Goal: Information Seeking & Learning: Understand process/instructions

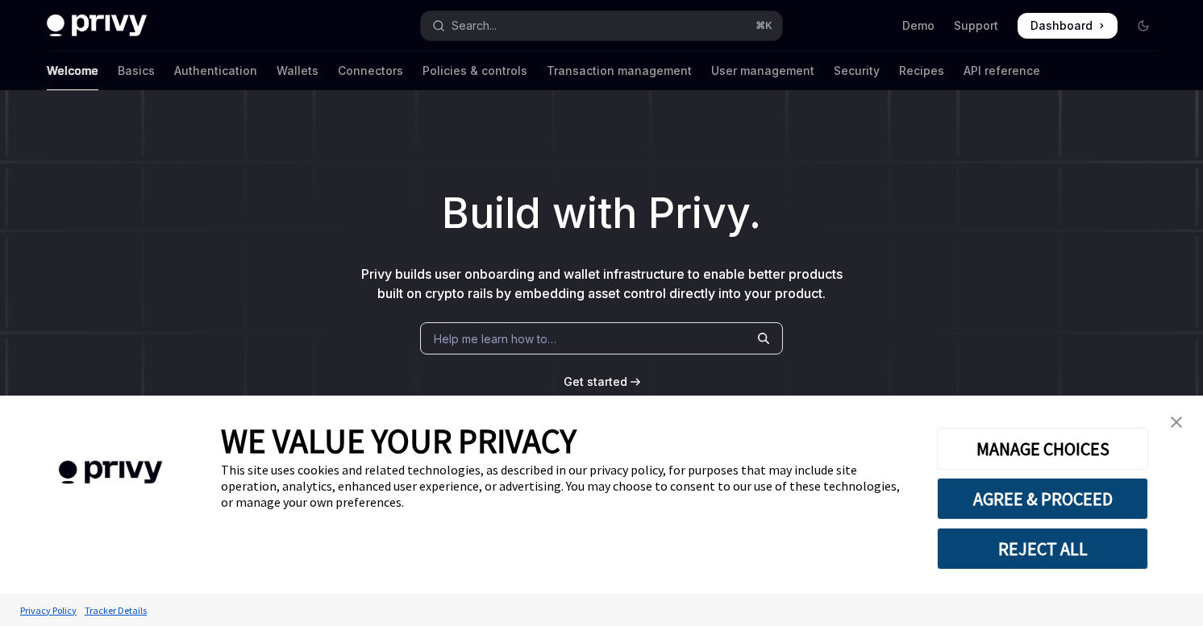
click at [1178, 419] on img "close banner" at bounding box center [1175, 422] width 11 height 11
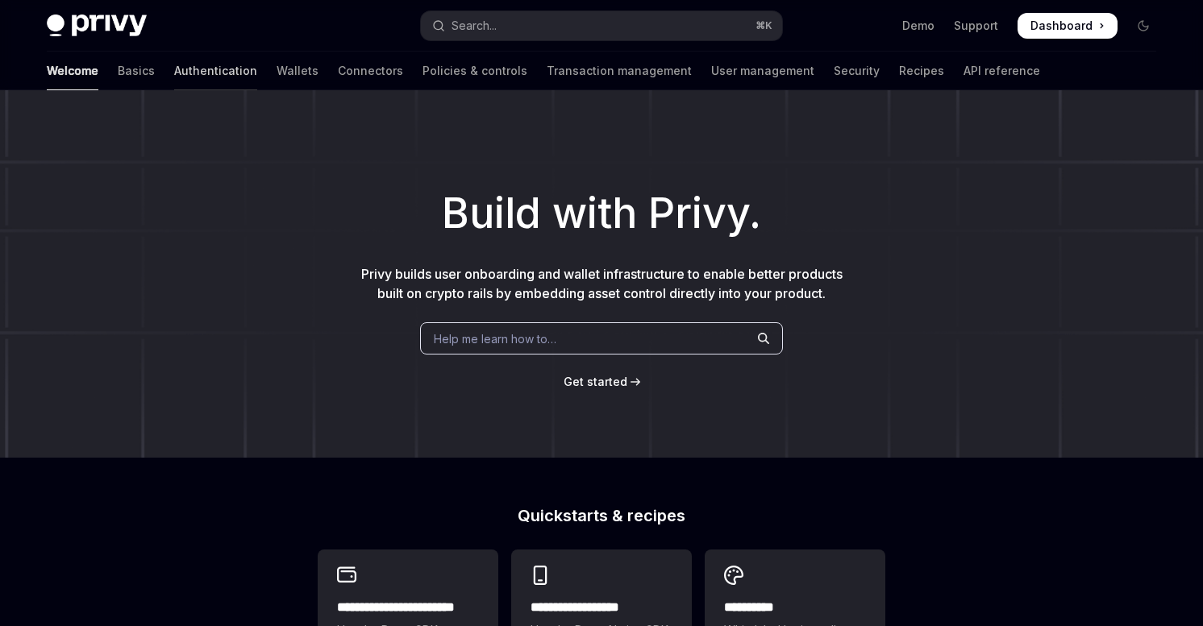
click at [174, 71] on link "Authentication" at bounding box center [215, 71] width 83 height 39
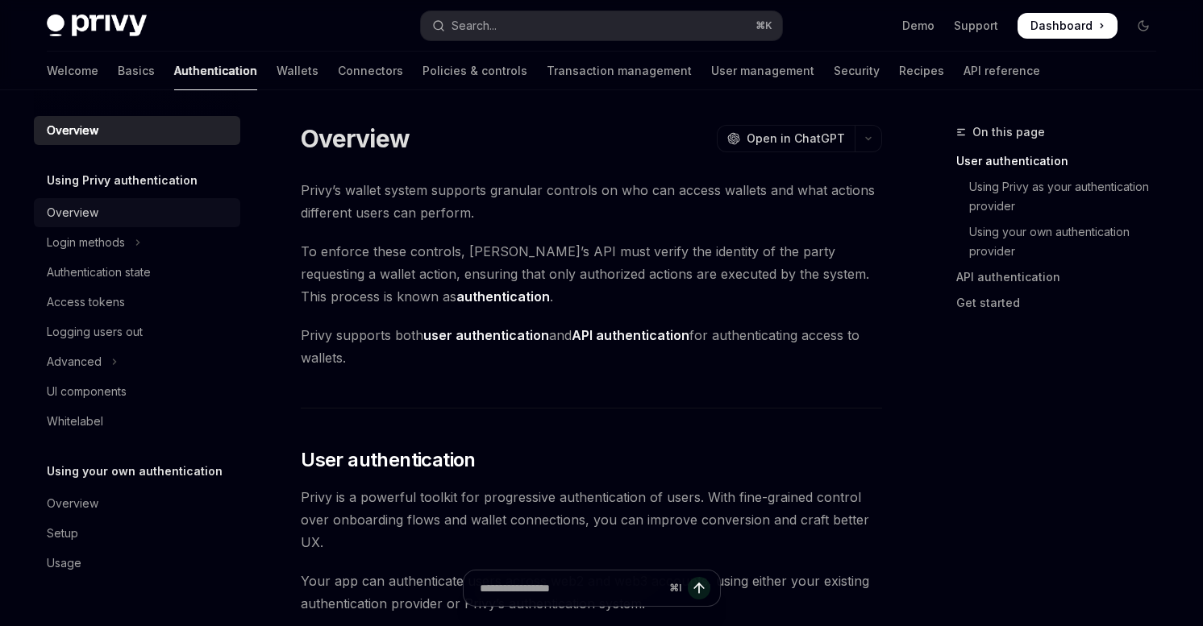
click at [75, 212] on div "Overview" at bounding box center [73, 212] width 52 height 19
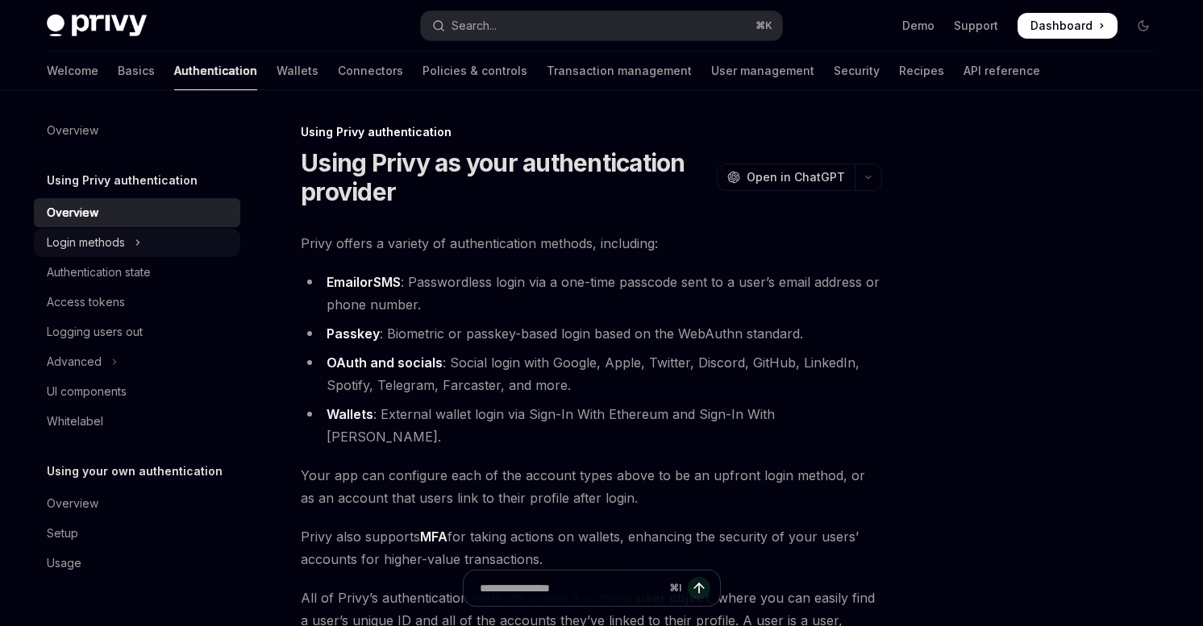
click at [139, 243] on icon "Toggle Login methods section" at bounding box center [138, 242] width 2 height 5
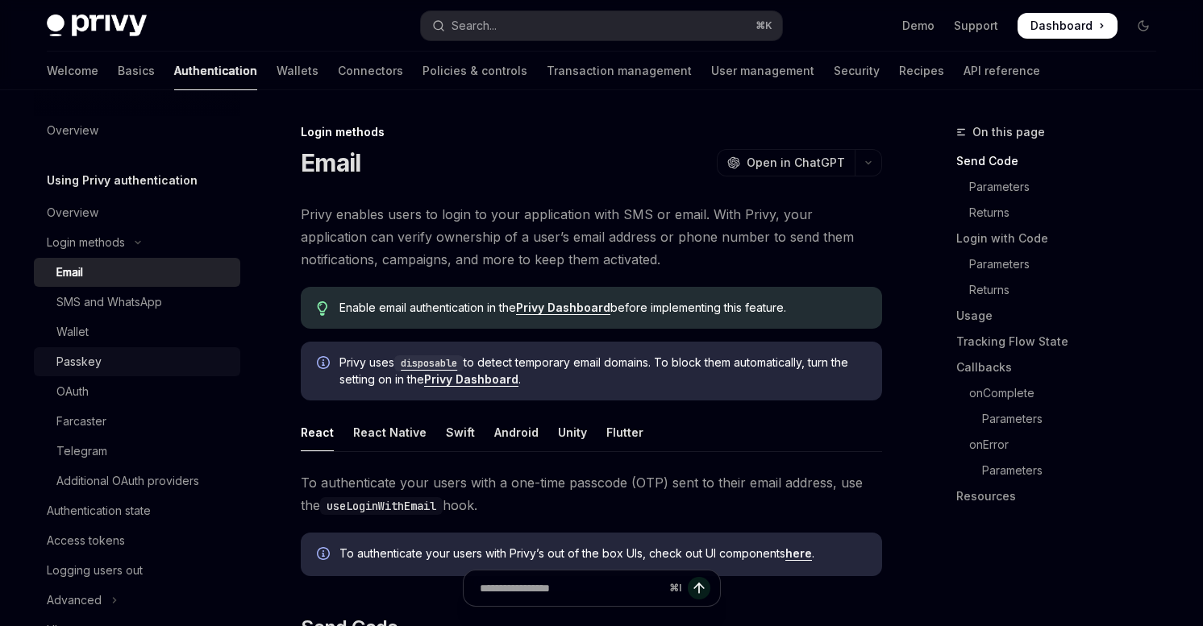
click at [85, 364] on div "Passkey" at bounding box center [78, 361] width 45 height 19
click at [90, 363] on div "Passkey" at bounding box center [78, 361] width 45 height 19
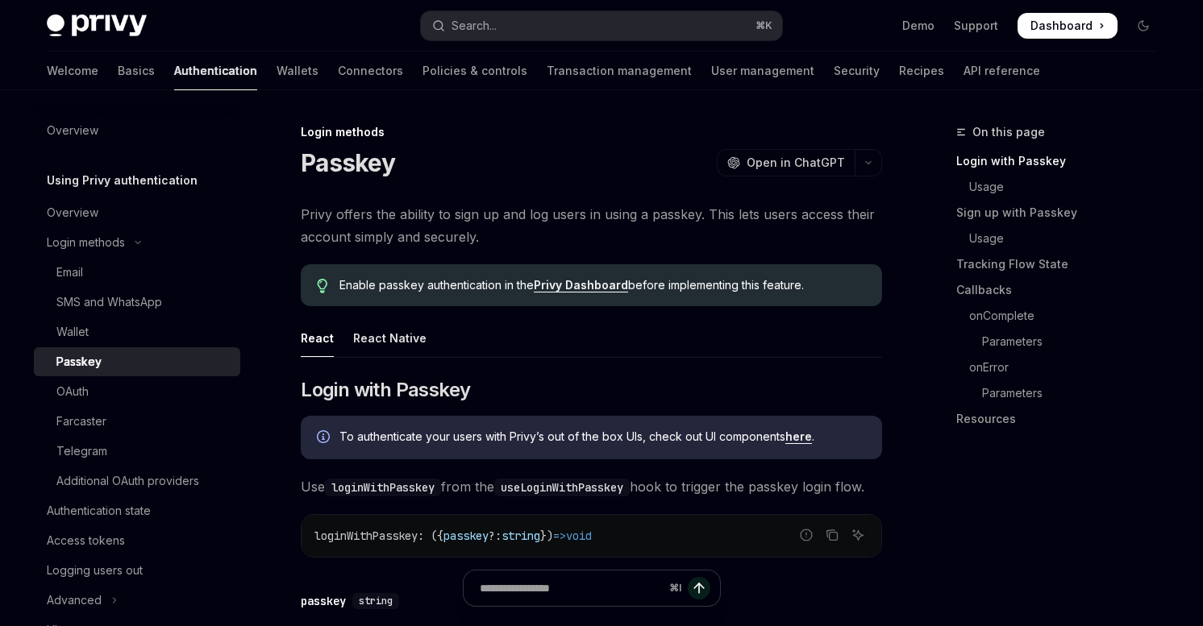
click at [347, 218] on span "Privy offers the ability to sign up and log users in using a passkey. This lets…" at bounding box center [591, 225] width 581 height 45
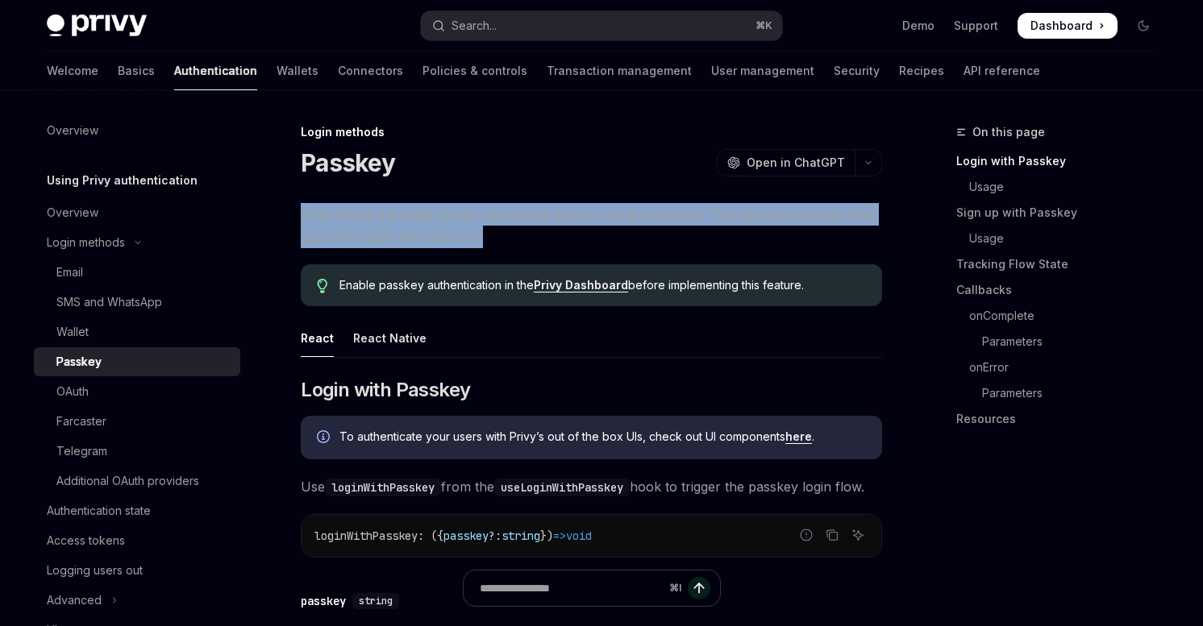
click at [347, 218] on span "Privy offers the ability to sign up and log users in using a passkey. This lets…" at bounding box center [591, 225] width 581 height 45
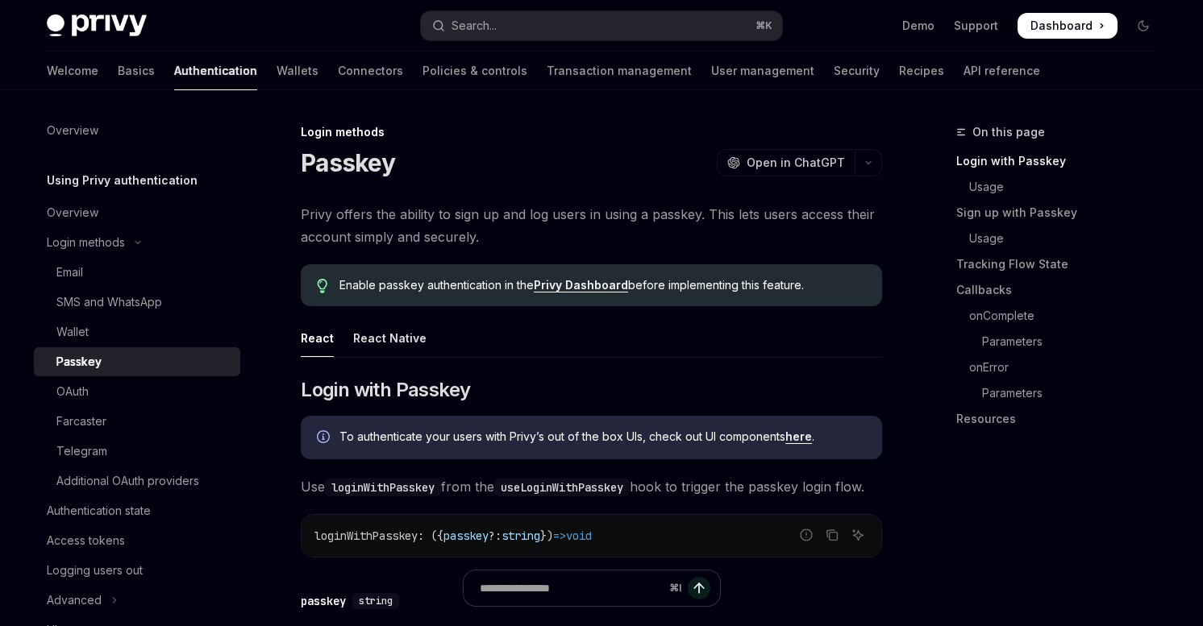
click at [418, 212] on span "Privy offers the ability to sign up and log users in using a passkey. This lets…" at bounding box center [591, 225] width 581 height 45
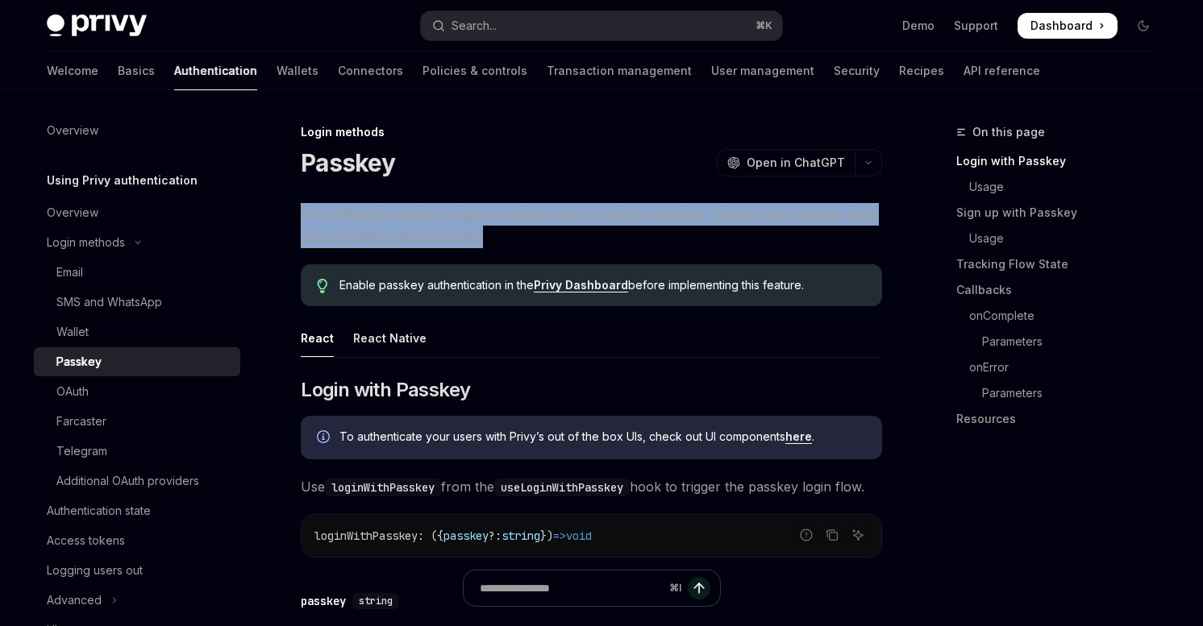
click at [418, 212] on span "Privy offers the ability to sign up and log users in using a passkey. This lets…" at bounding box center [591, 225] width 581 height 45
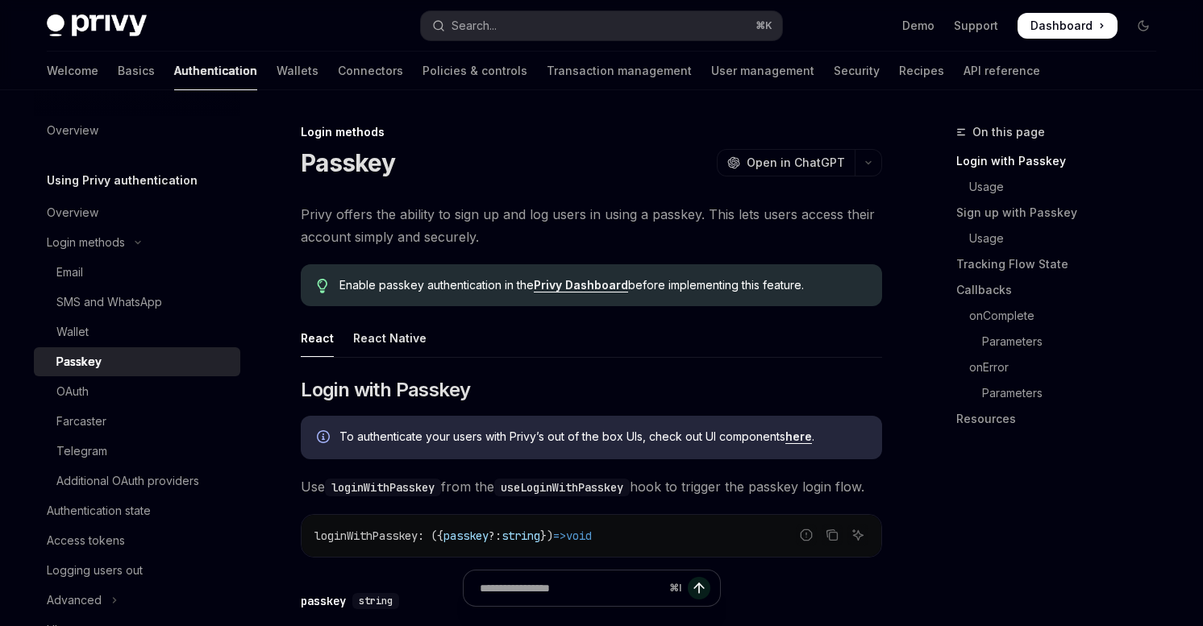
click at [351, 218] on span "Privy offers the ability to sign up and log users in using a passkey. This lets…" at bounding box center [591, 225] width 581 height 45
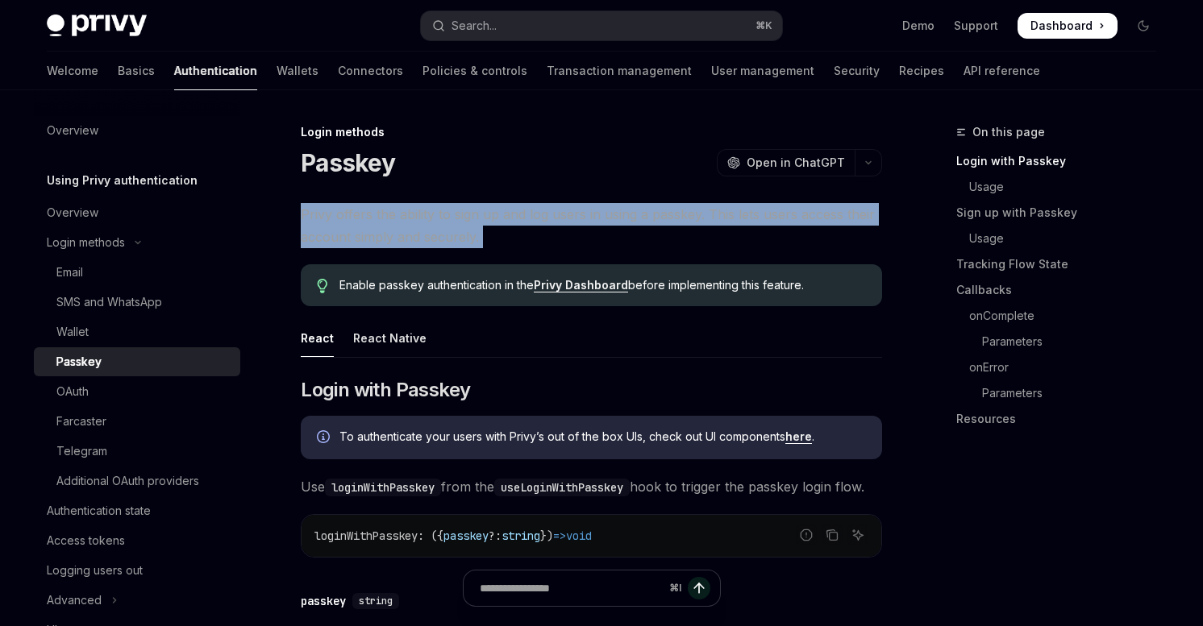
click at [351, 218] on span "Privy offers the ability to sign up and log users in using a passkey. This lets…" at bounding box center [591, 225] width 581 height 45
click at [351, 245] on span "Privy offers the ability to sign up and log users in using a passkey. This lets…" at bounding box center [591, 225] width 581 height 45
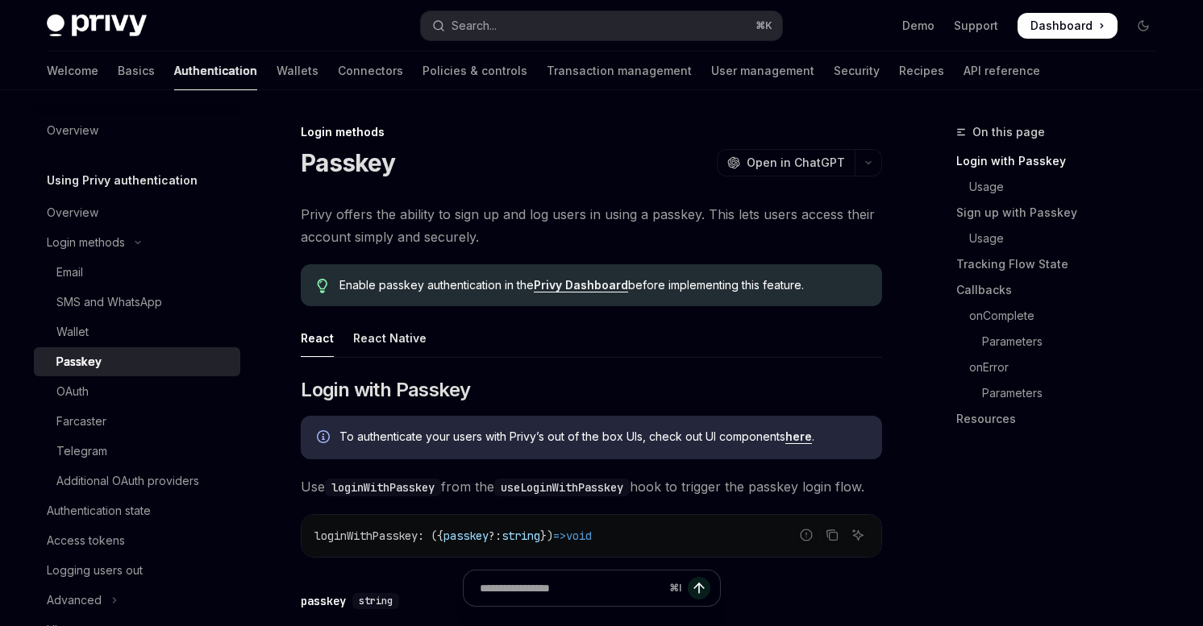
click at [571, 285] on link "Privy Dashboard" at bounding box center [581, 285] width 94 height 15
click at [373, 339] on div "React Native" at bounding box center [389, 338] width 73 height 38
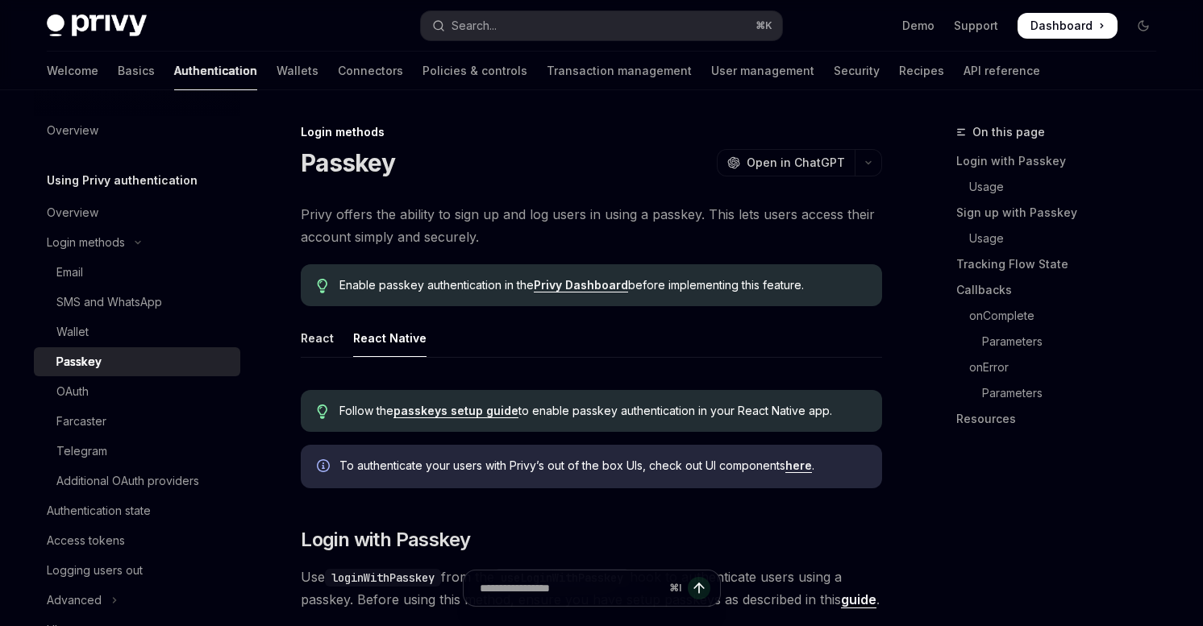
type textarea "*"
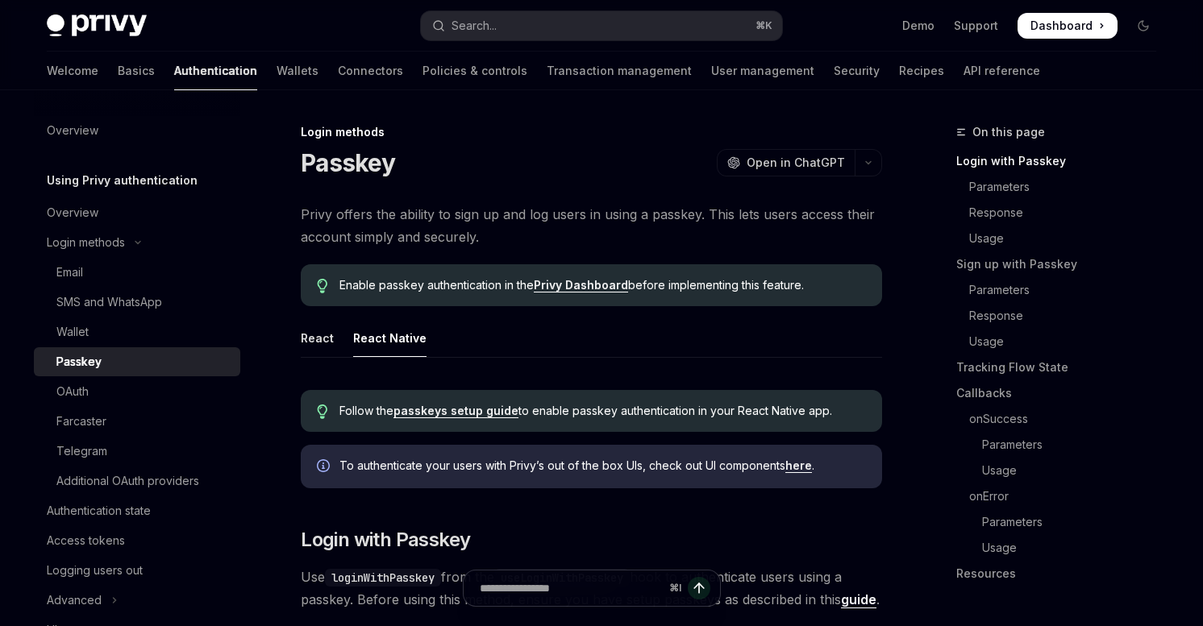
click at [457, 410] on link "passkeys setup guide" at bounding box center [455, 411] width 125 height 15
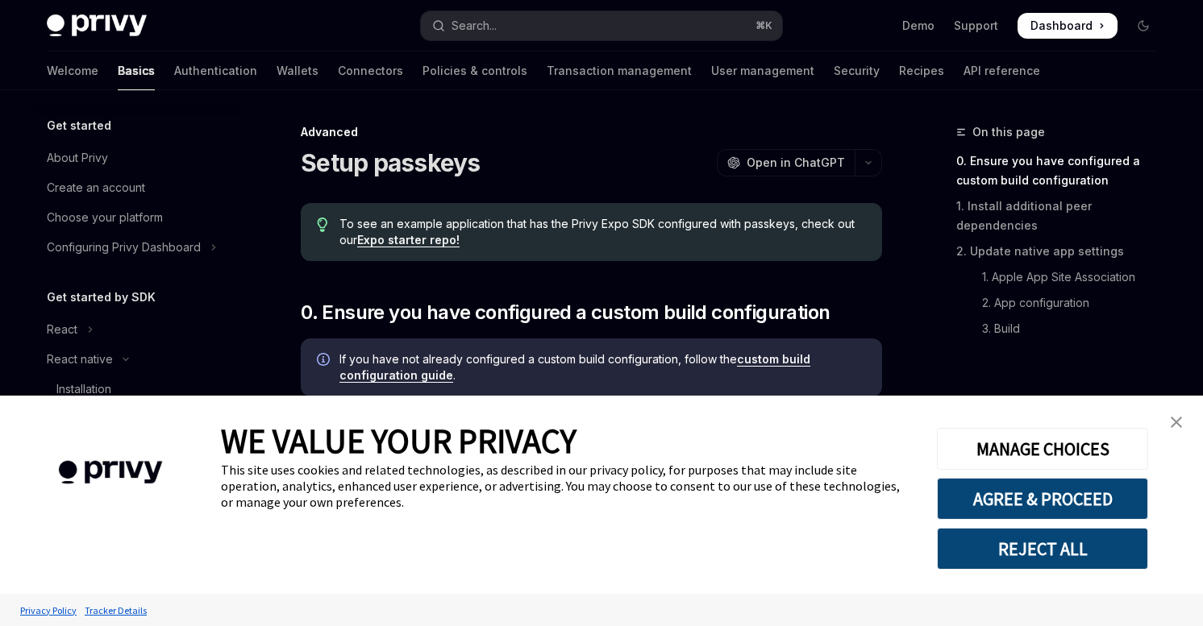
scroll to position [299, 0]
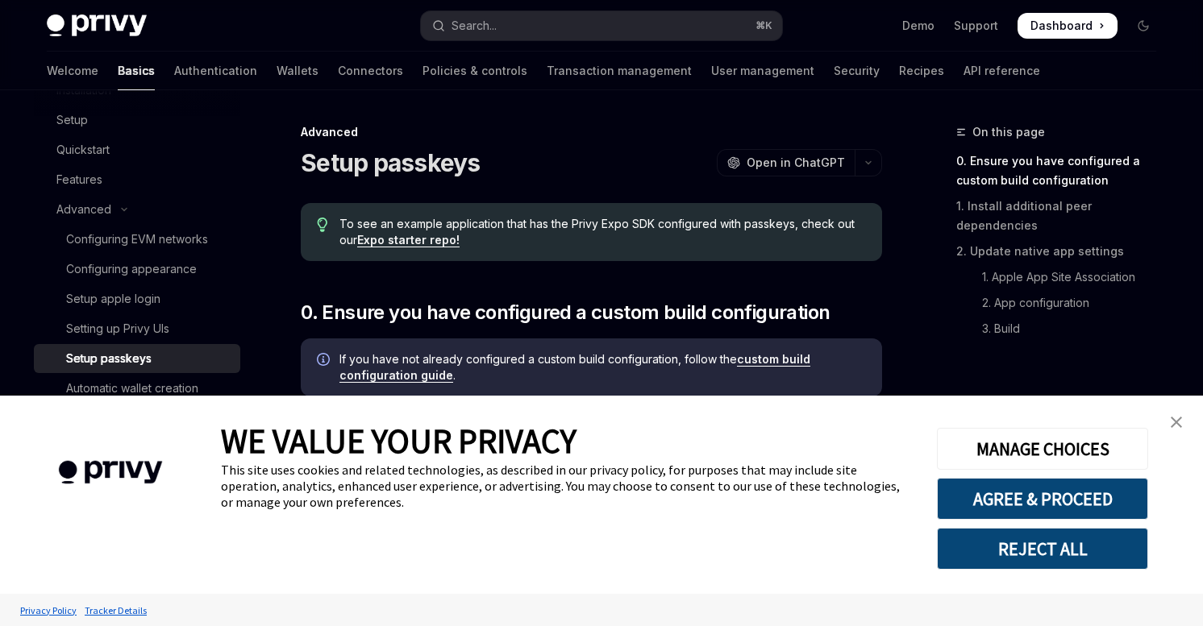
click at [1175, 421] on img "close banner" at bounding box center [1175, 422] width 11 height 11
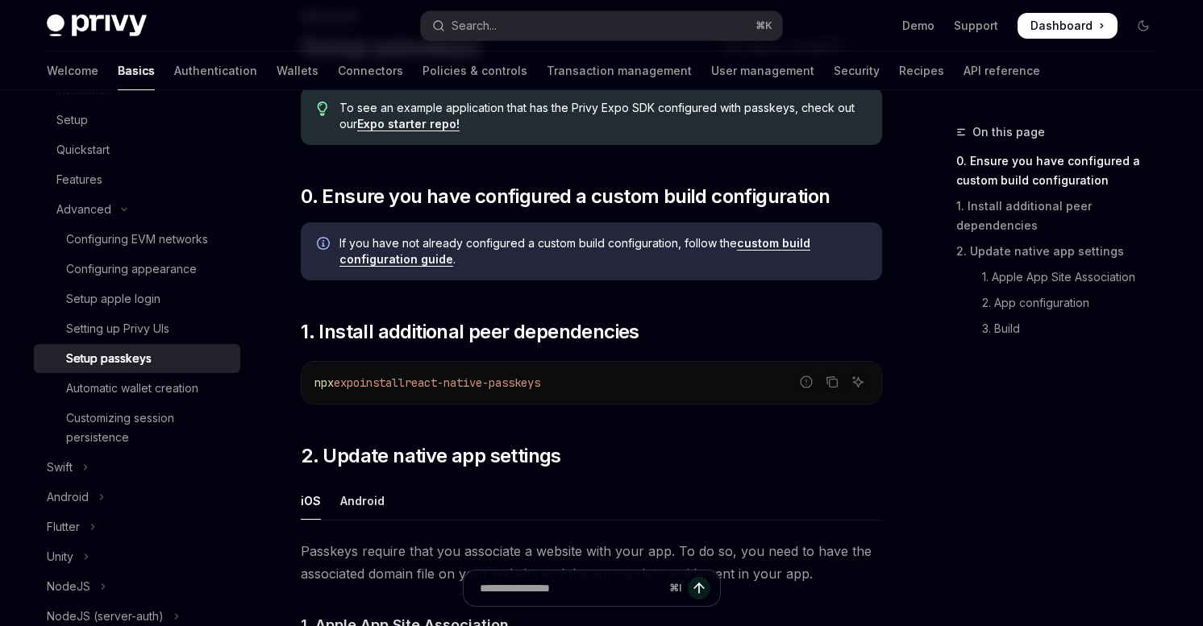
scroll to position [0, 0]
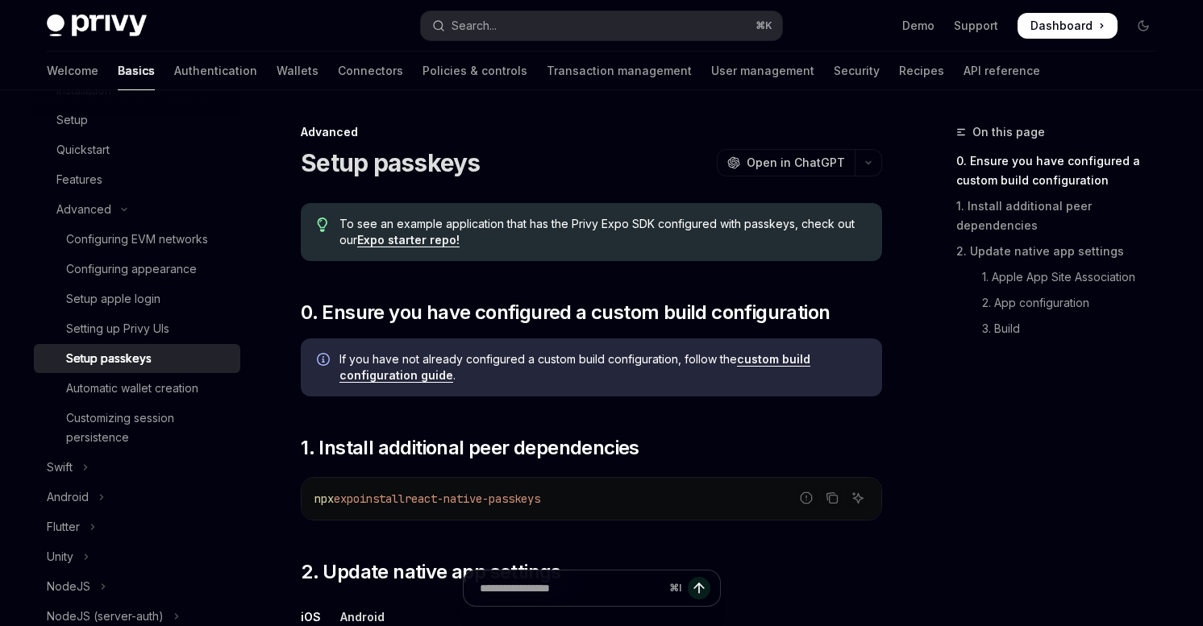
click at [415, 238] on link "Expo starter repo!" at bounding box center [408, 240] width 102 height 15
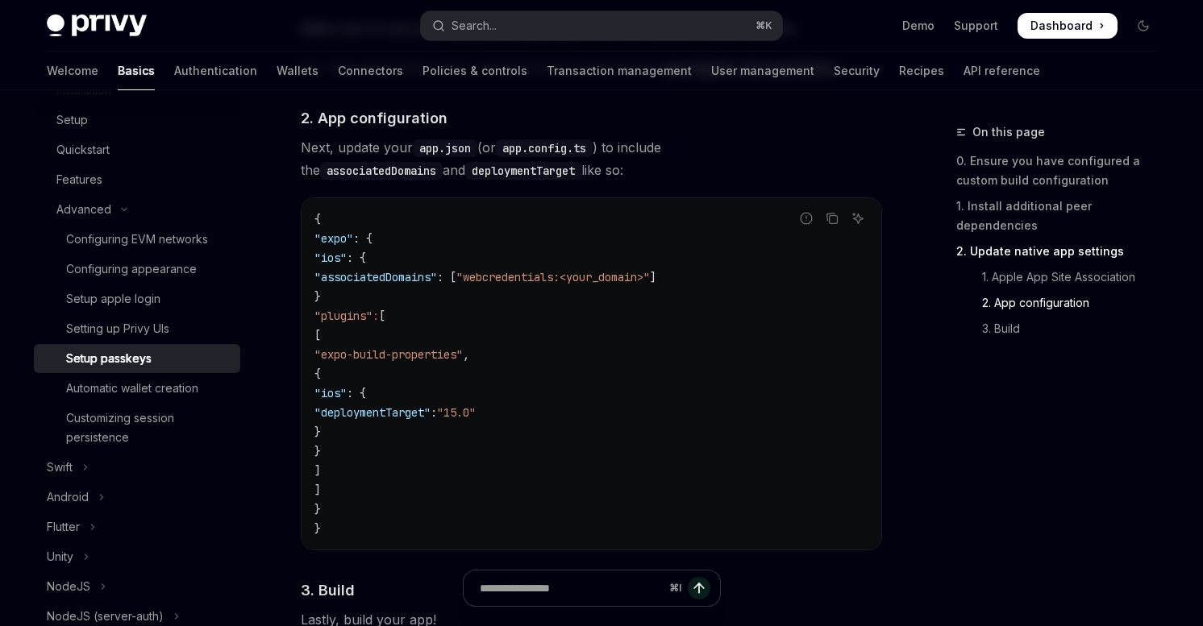
scroll to position [1043, 0]
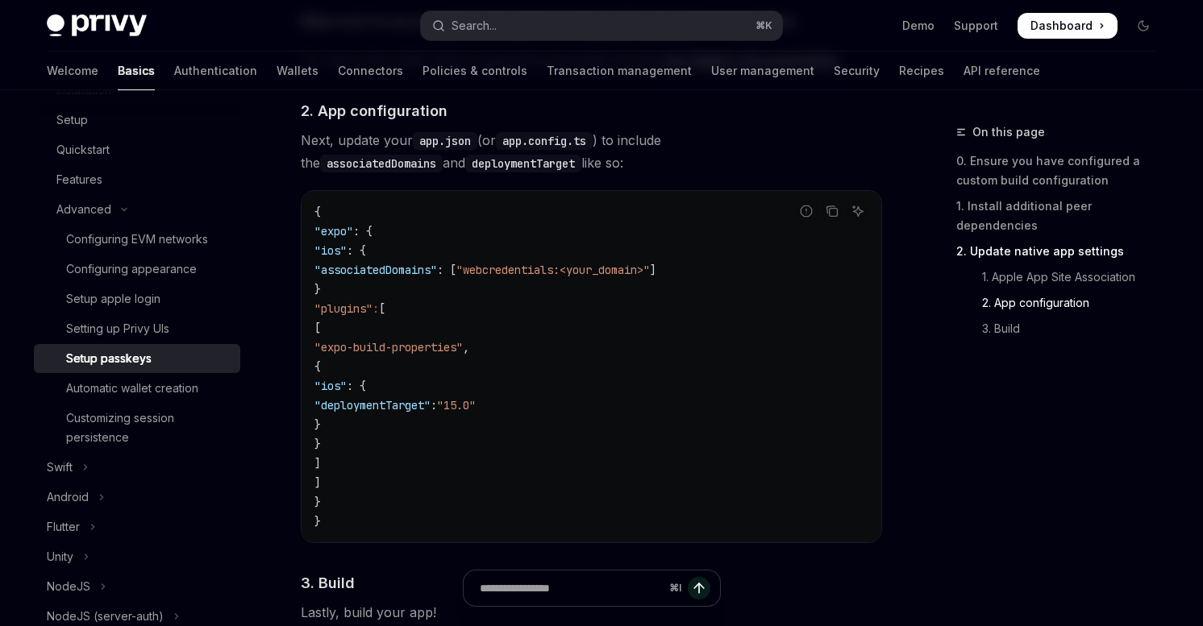
click at [347, 381] on span ""ios"" at bounding box center [330, 386] width 32 height 15
click at [419, 402] on span ""deploymentTarget"" at bounding box center [372, 405] width 116 height 15
click at [347, 388] on span ""ios"" at bounding box center [330, 386] width 32 height 15
drag, startPoint x: 429, startPoint y: 405, endPoint x: 413, endPoint y: 395, distance: 18.8
click at [418, 398] on span ""deploymentTarget"" at bounding box center [372, 405] width 116 height 15
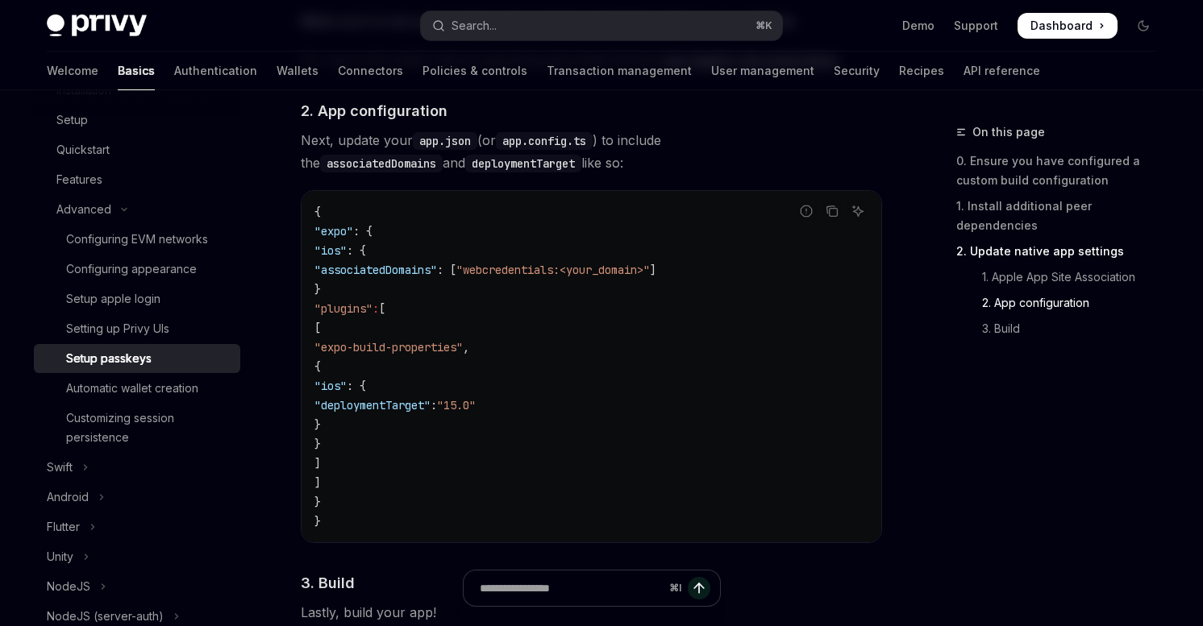
click at [409, 394] on code "{ "expo" : { "ios" : { "associatedDomains" : [ "webcredentials:<your_domain>" ]…" at bounding box center [591, 366] width 554 height 329
click at [347, 382] on span ""ios"" at bounding box center [330, 386] width 32 height 15
click at [422, 402] on span ""deploymentTarget"" at bounding box center [372, 405] width 116 height 15
click at [347, 392] on span ""ios"" at bounding box center [330, 386] width 32 height 15
click at [427, 404] on span ""deploymentTarget"" at bounding box center [372, 405] width 116 height 15
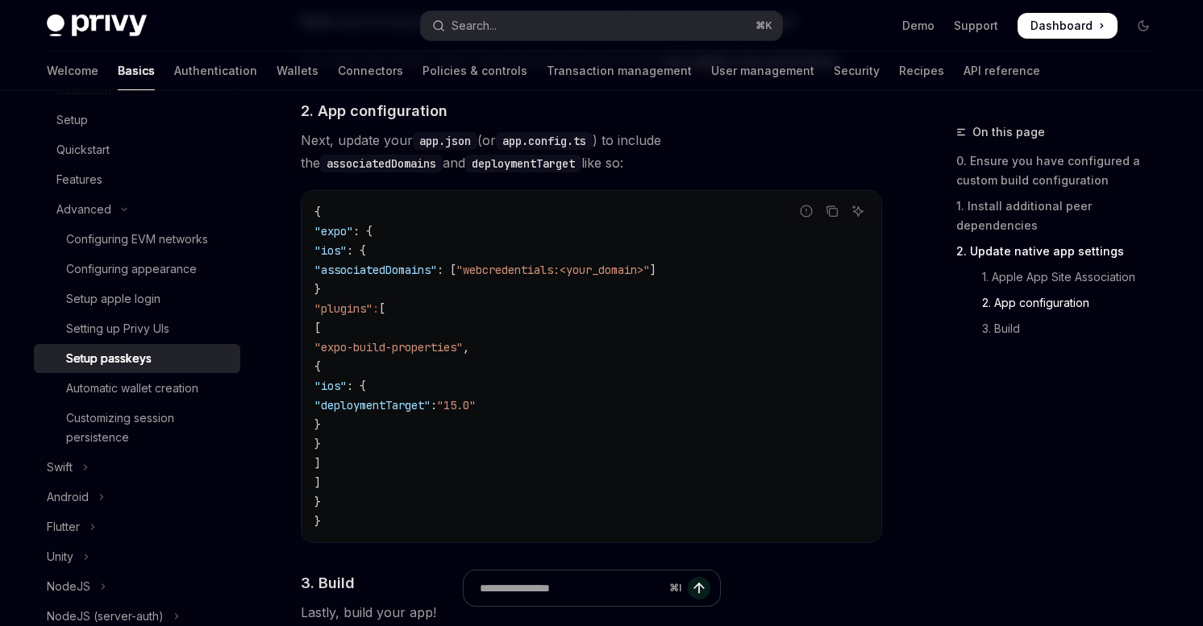
click at [347, 387] on span ""ios"" at bounding box center [330, 386] width 32 height 15
click at [426, 405] on span ""deploymentTarget"" at bounding box center [372, 405] width 116 height 15
click at [347, 389] on span ""ios"" at bounding box center [330, 386] width 32 height 15
click at [422, 405] on span ""deploymentTarget"" at bounding box center [372, 405] width 116 height 15
click at [347, 384] on span ""ios"" at bounding box center [330, 386] width 32 height 15
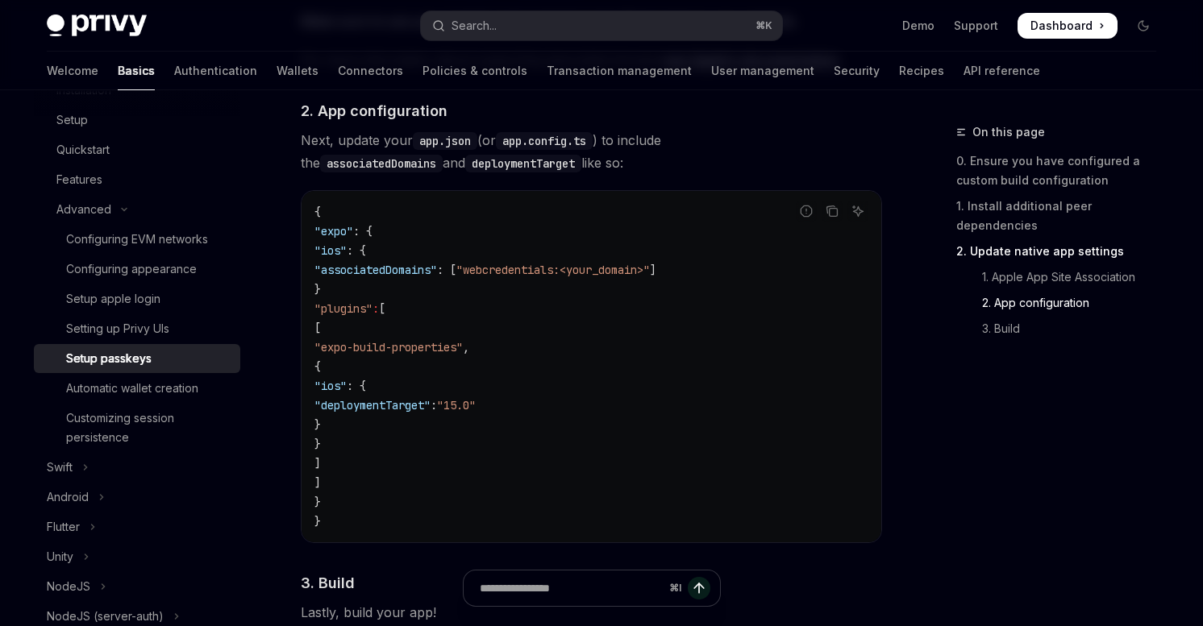
click at [426, 404] on span ""deploymentTarget"" at bounding box center [372, 405] width 116 height 15
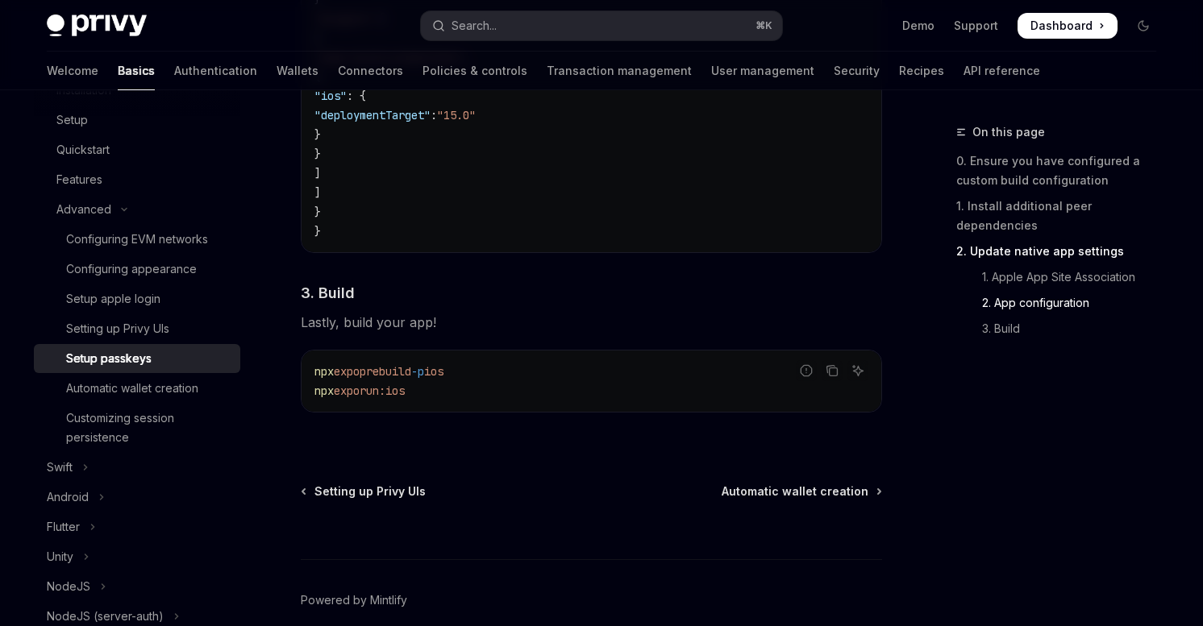
scroll to position [1330, 0]
click at [759, 497] on span "Automatic wallet creation" at bounding box center [794, 495] width 147 height 16
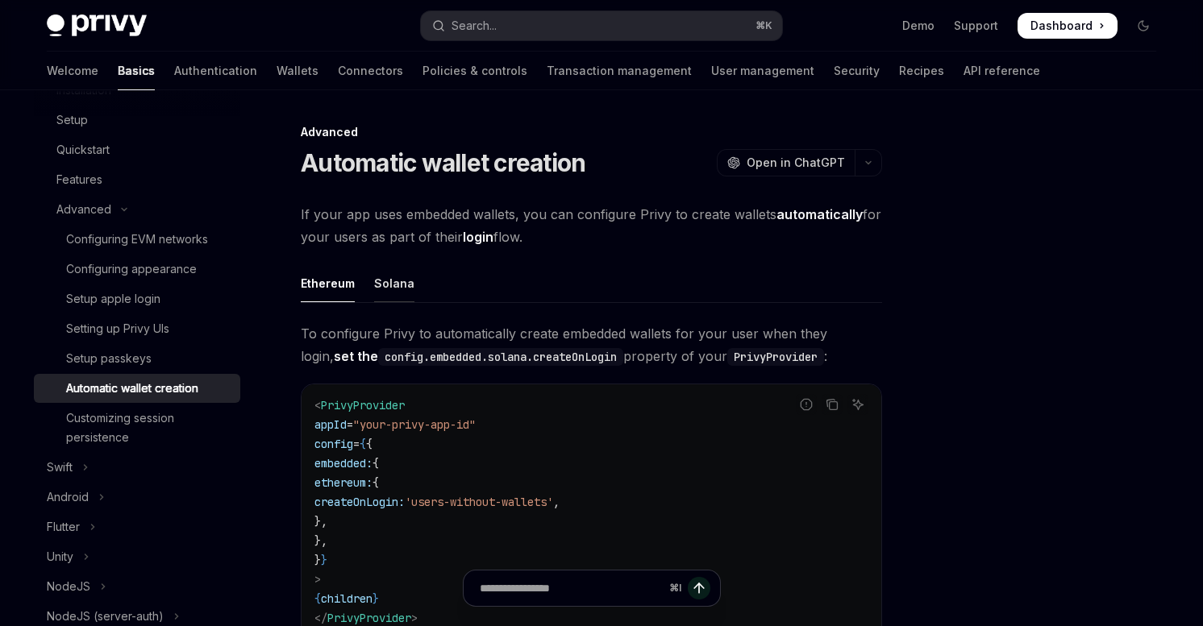
click at [379, 283] on div "Solana" at bounding box center [394, 283] width 40 height 38
type textarea "*"
